Goal: Communication & Community: Answer question/provide support

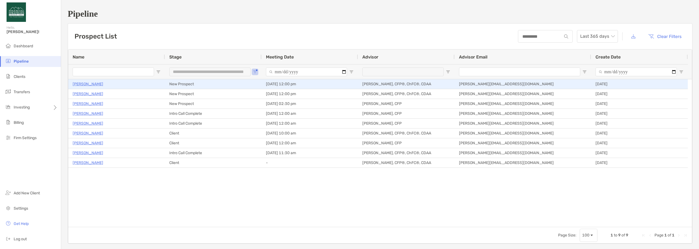
click at [94, 82] on p "[PERSON_NAME]" at bounding box center [88, 84] width 31 height 7
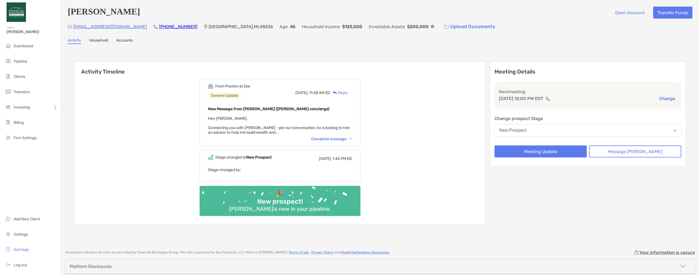
click at [253, 139] on div "Complete message" at bounding box center [331, 138] width 41 height 5
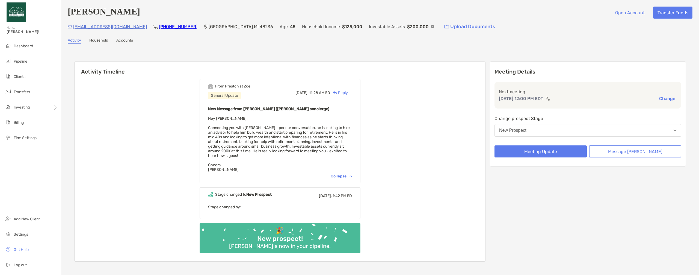
click at [253, 92] on div "Reply" at bounding box center [339, 93] width 18 height 6
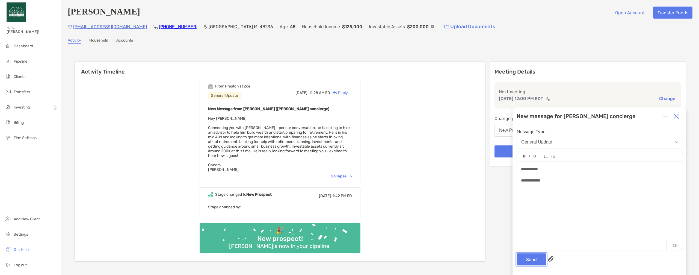
click at [253, 257] on button "Send" at bounding box center [531, 259] width 30 height 12
